Goal: Information Seeking & Learning: Learn about a topic

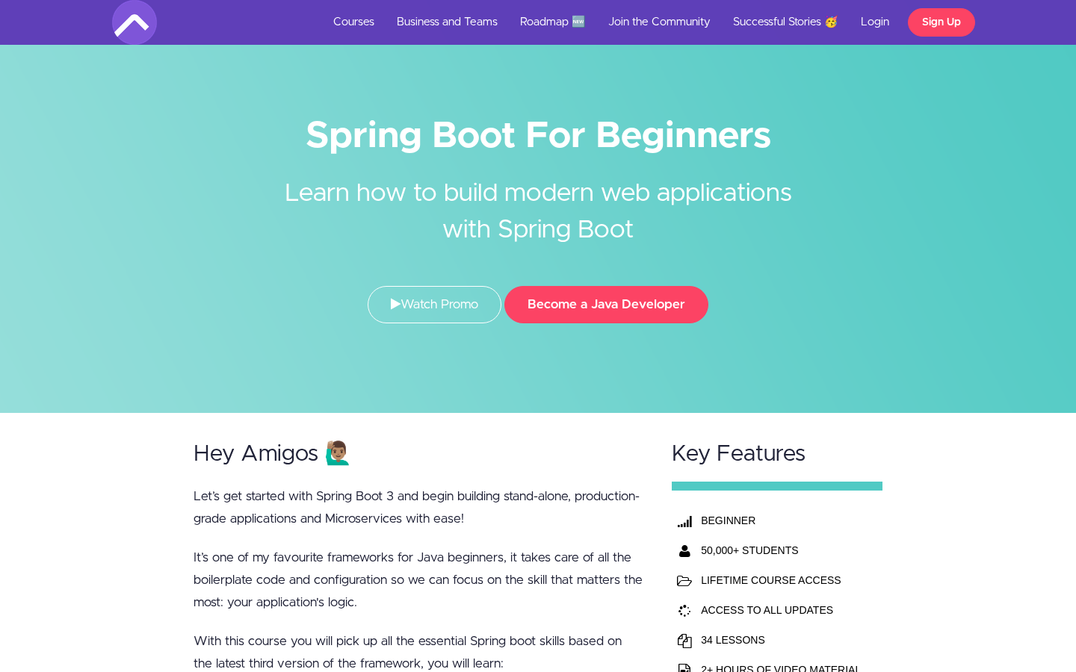
scroll to position [8, 0]
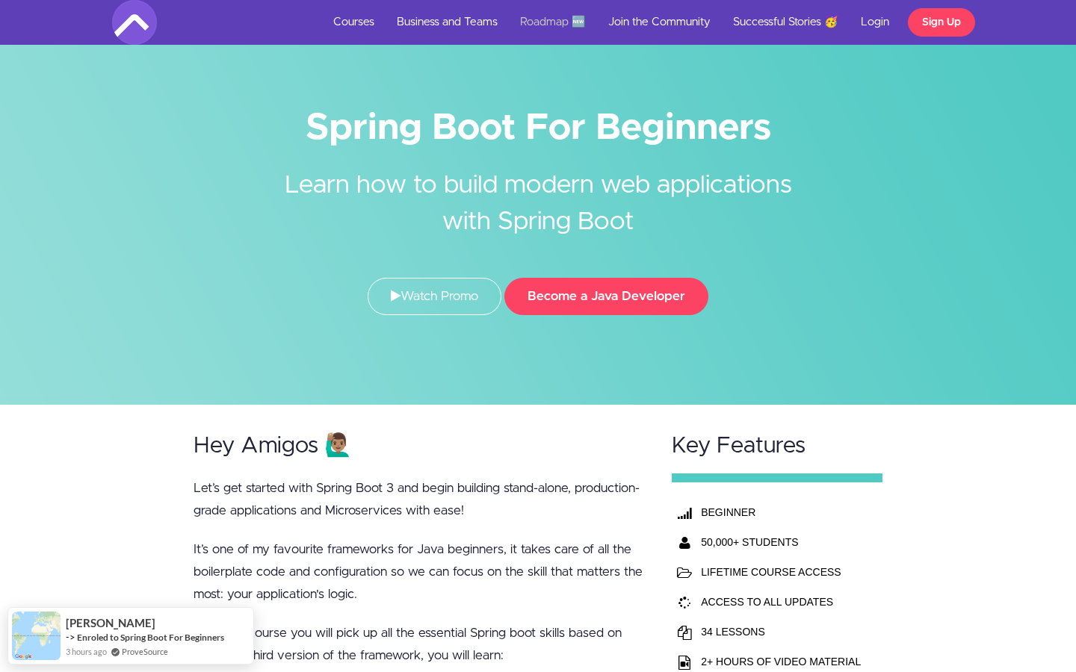
click at [533, 22] on link "Roadmap 🆕" at bounding box center [553, 22] width 88 height 45
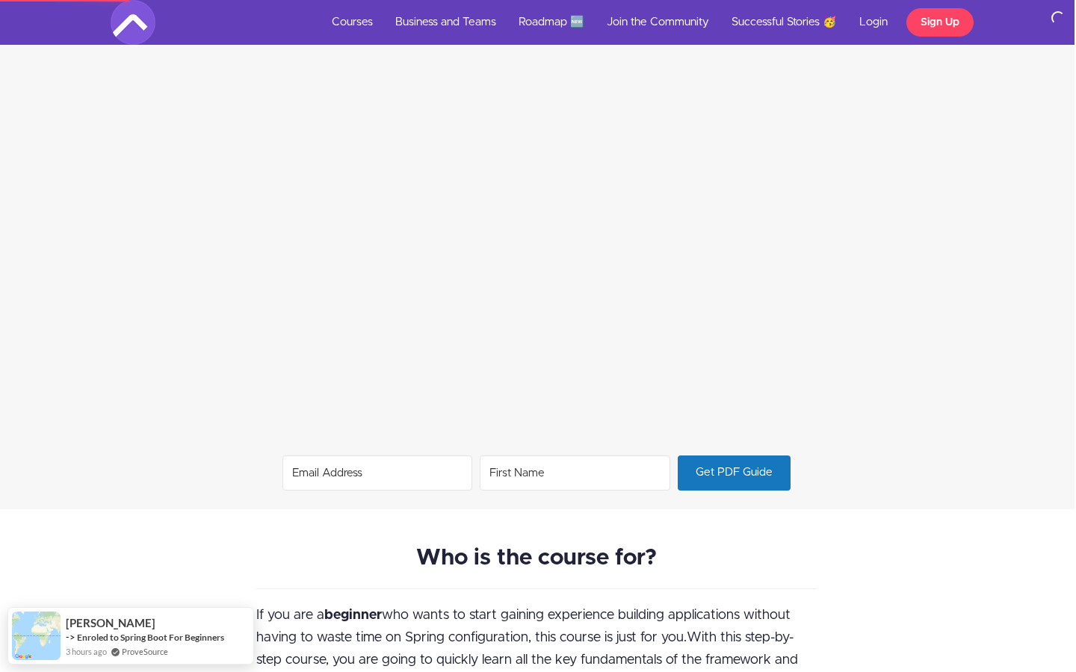
scroll to position [1174, 1]
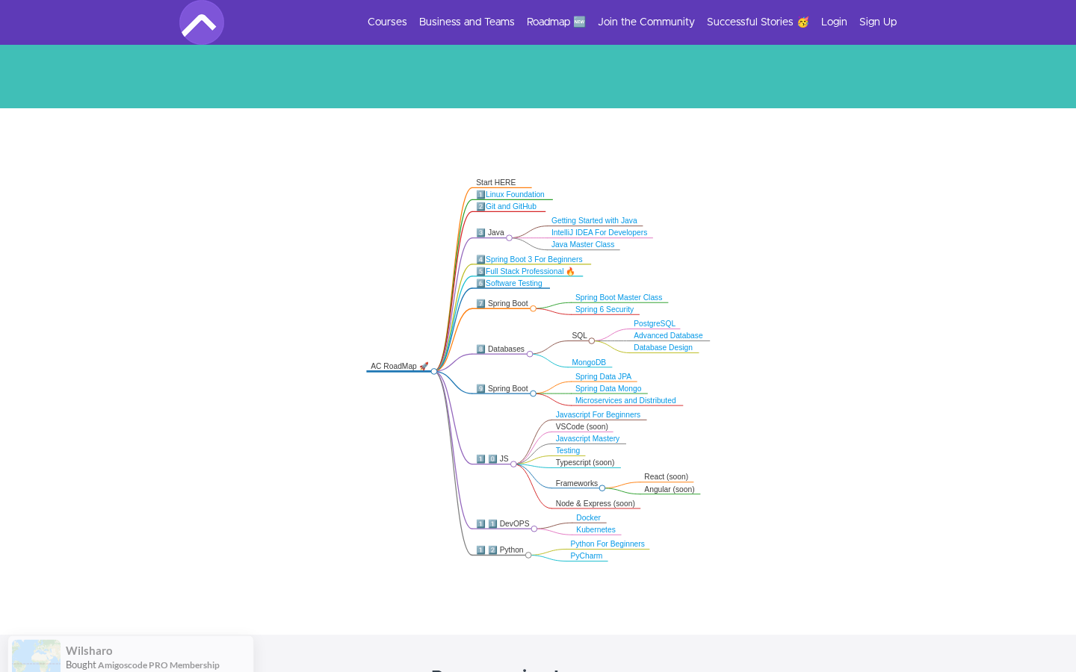
scroll to position [207, 0]
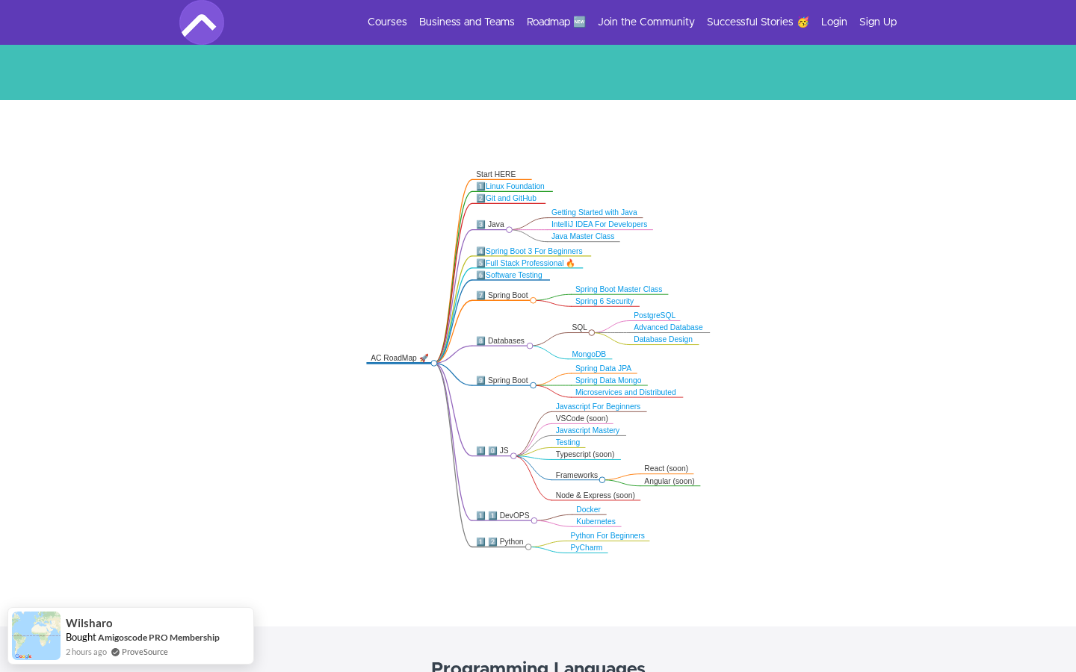
click at [397, 360] on div "AC RoadMap 🚀" at bounding box center [400, 359] width 60 height 10
drag, startPoint x: 500, startPoint y: 194, endPoint x: 482, endPoint y: 232, distance: 42.1
click at [482, 232] on icon ".markmap{font:300 16px/20px sans-serif}.markmap-link{fill:none}.markmap-node>ci…" at bounding box center [538, 361] width 1076 height 403
click at [329, 211] on icon ".markmap{font:300 16px/20px sans-serif}.markmap-link{fill:none}.markmap-node>ci…" at bounding box center [538, 361] width 1076 height 403
click at [359, 187] on icon ".markmap{font:300 16px/20px sans-serif}.markmap-link{fill:none}.markmap-node>ci…" at bounding box center [538, 361] width 1076 height 403
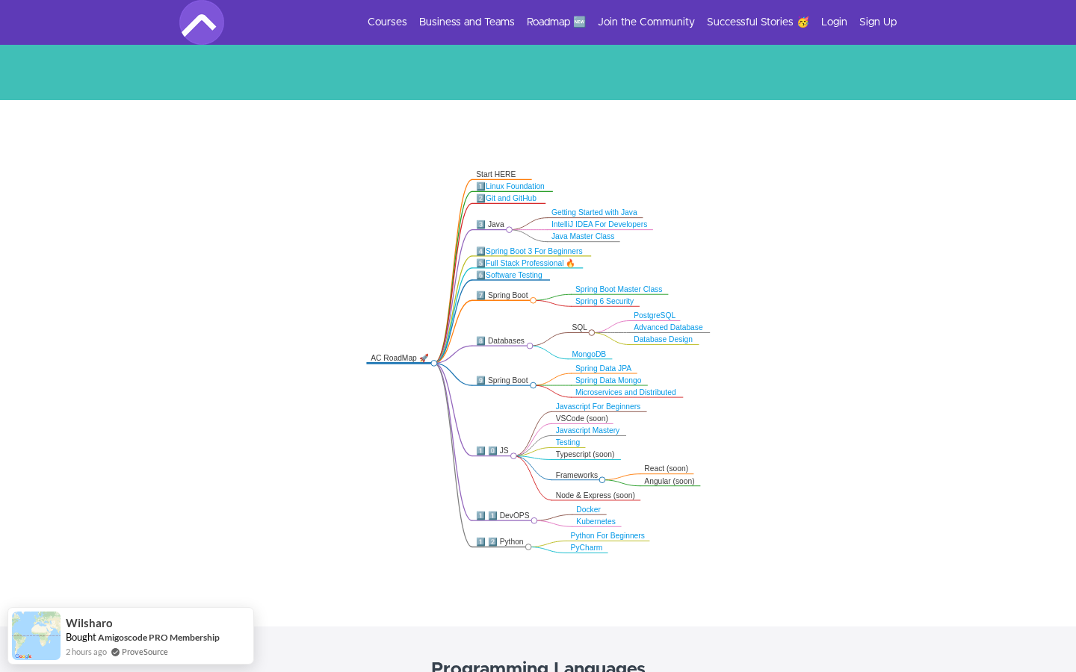
click at [518, 146] on div ".markmap{font:300 16px/20px sans-serif}.markmap-link{fill:none}.markmap-node>ci…" at bounding box center [538, 363] width 1076 height 527
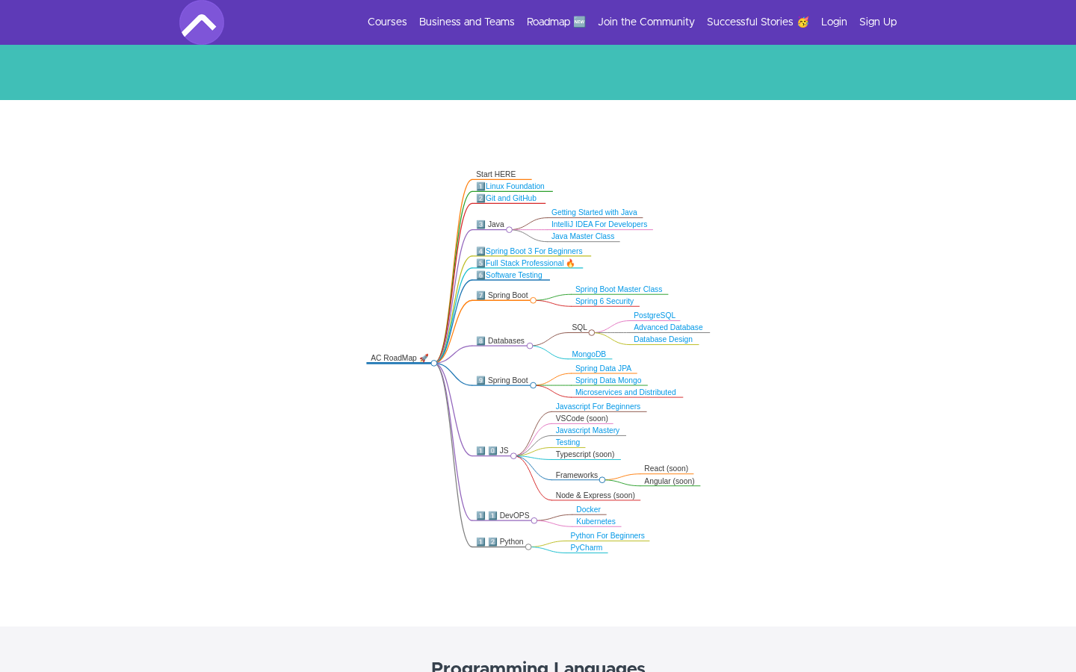
click at [400, 357] on div "AC RoadMap 🚀" at bounding box center [400, 359] width 60 height 10
click at [507, 380] on div "9️⃣ Spring Boot" at bounding box center [502, 381] width 53 height 10
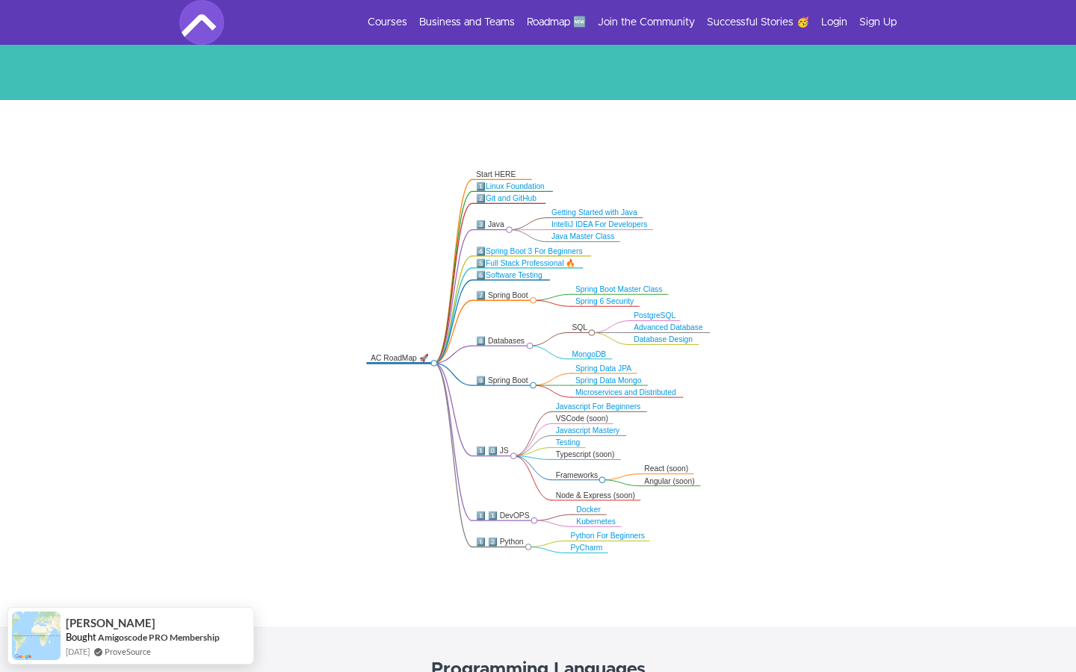
click at [524, 265] on link "Full Stack Professional 🔥" at bounding box center [531, 263] width 90 height 8
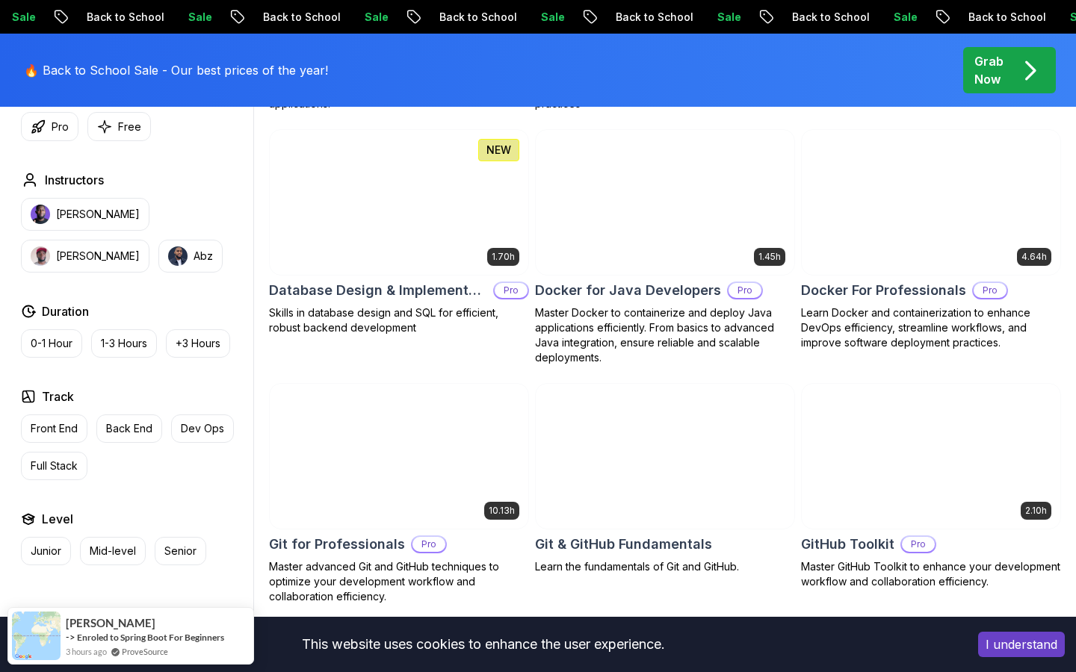
scroll to position [1657, 0]
